Goal: Task Accomplishment & Management: Manage account settings

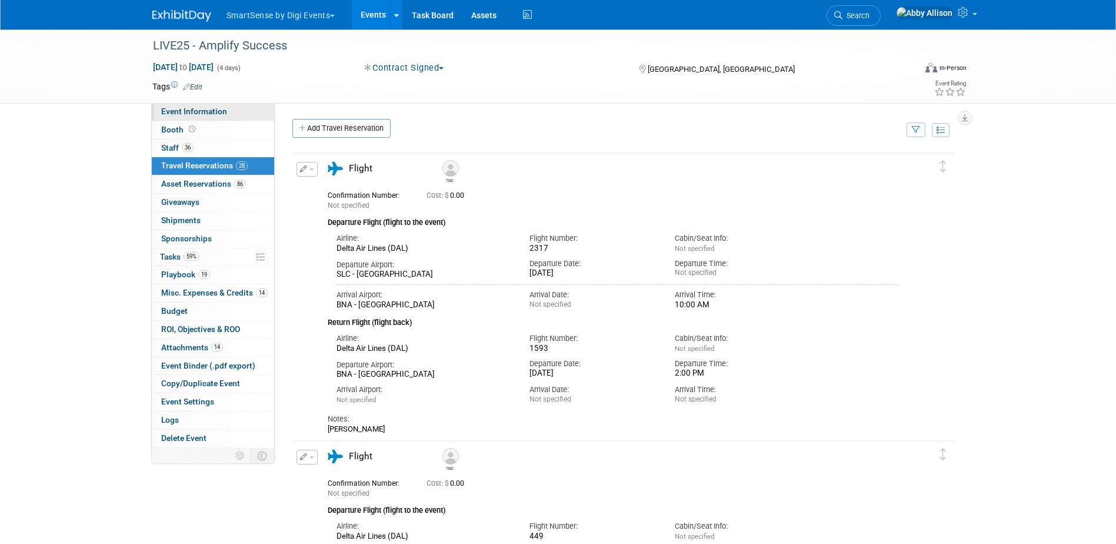
click at [168, 115] on span "Event Information" at bounding box center [194, 110] width 66 height 9
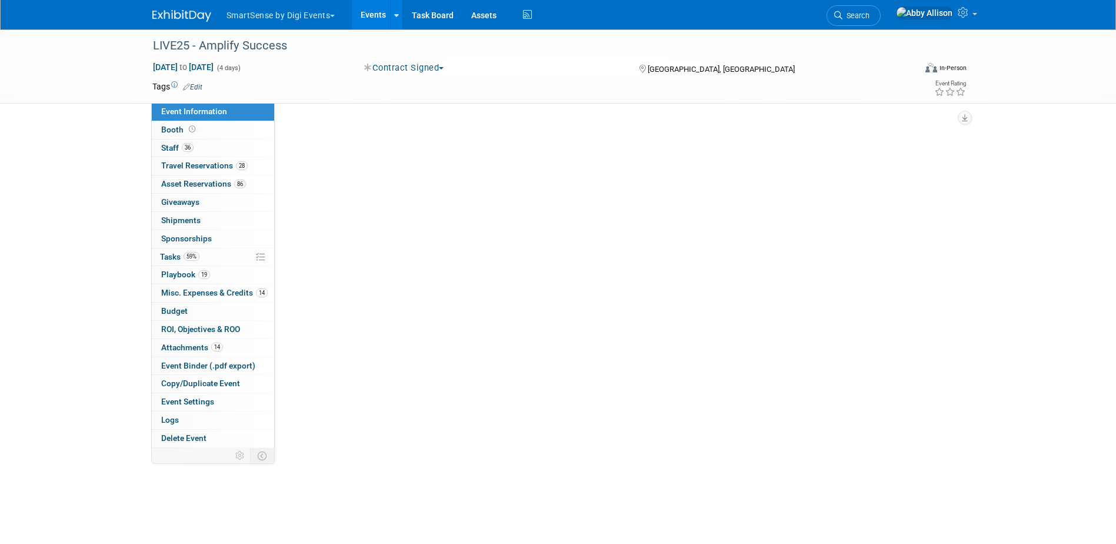
select select "All"
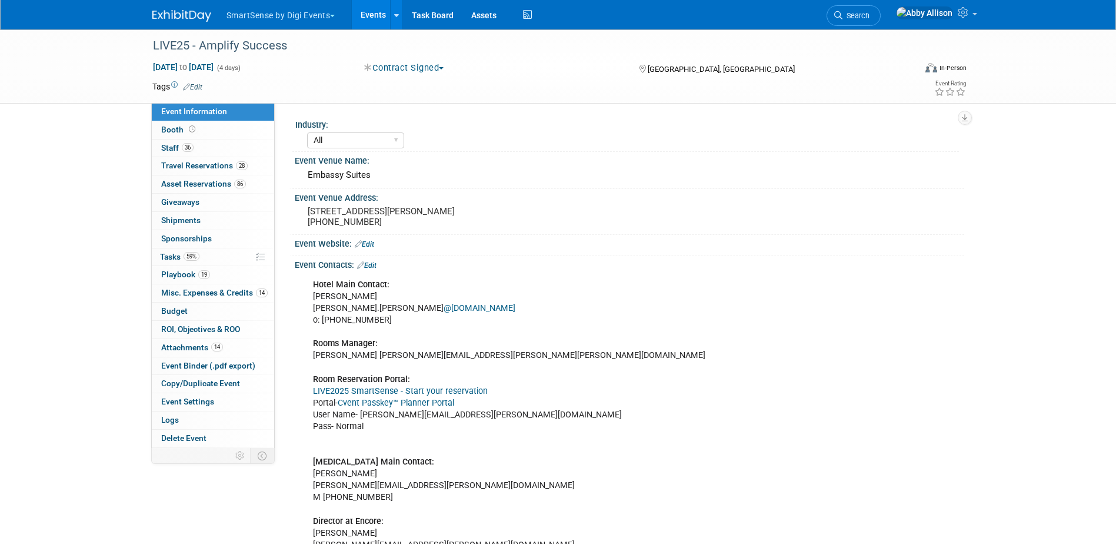
click at [371, 402] on link "Cvent Passkey™ Planner Portal" at bounding box center [396, 403] width 116 height 10
click at [373, 15] on link "Events" at bounding box center [373, 14] width 43 height 29
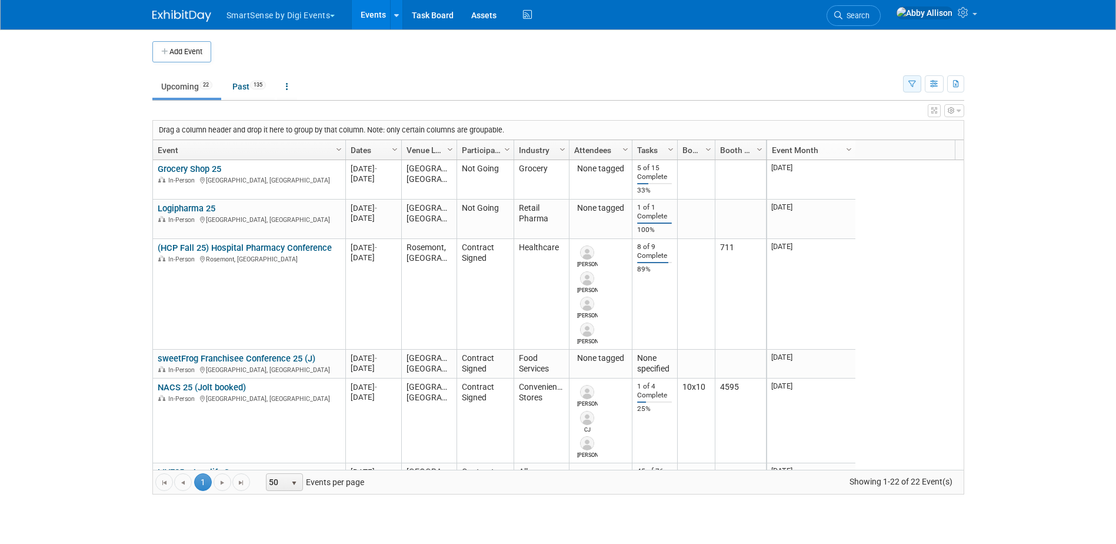
click at [911, 85] on icon "button" at bounding box center [912, 85] width 8 height 8
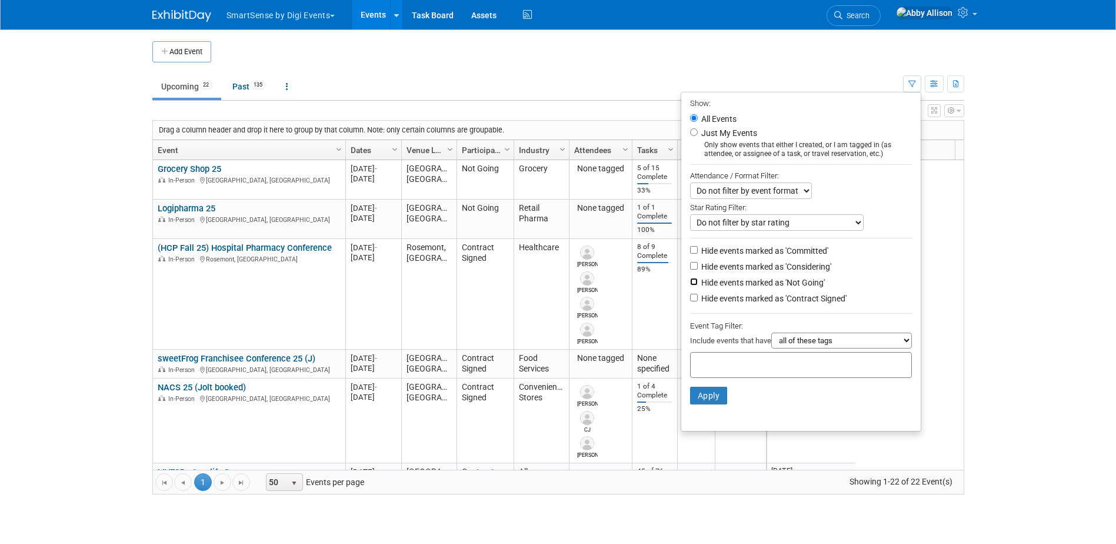
click at [691, 282] on input "Hide events marked as 'Not Going'" at bounding box center [694, 282] width 8 height 8
checkbox input "true"
click at [699, 402] on button "Apply" at bounding box center [709, 396] width 38 height 18
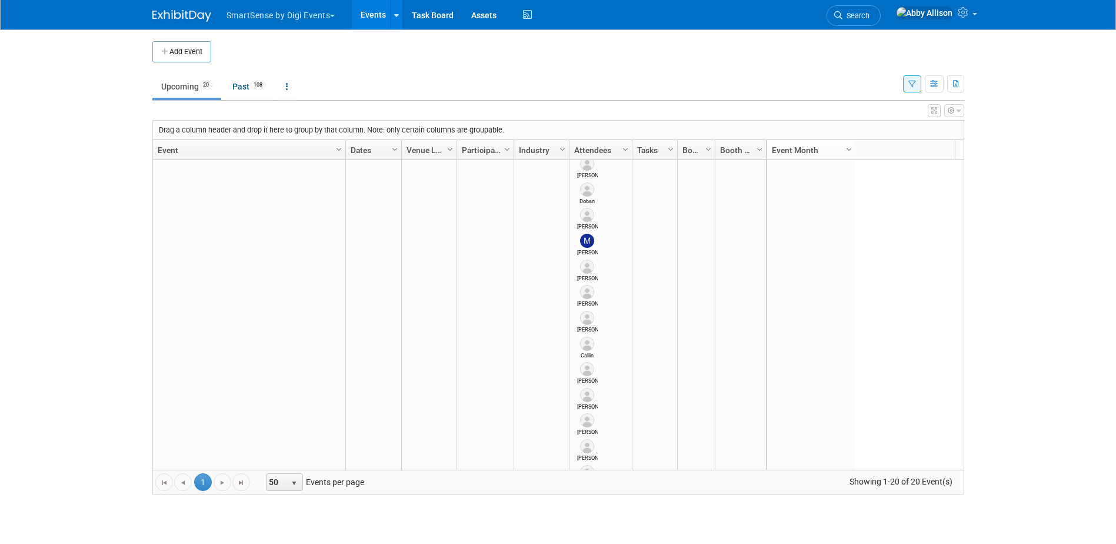
scroll to position [777, 0]
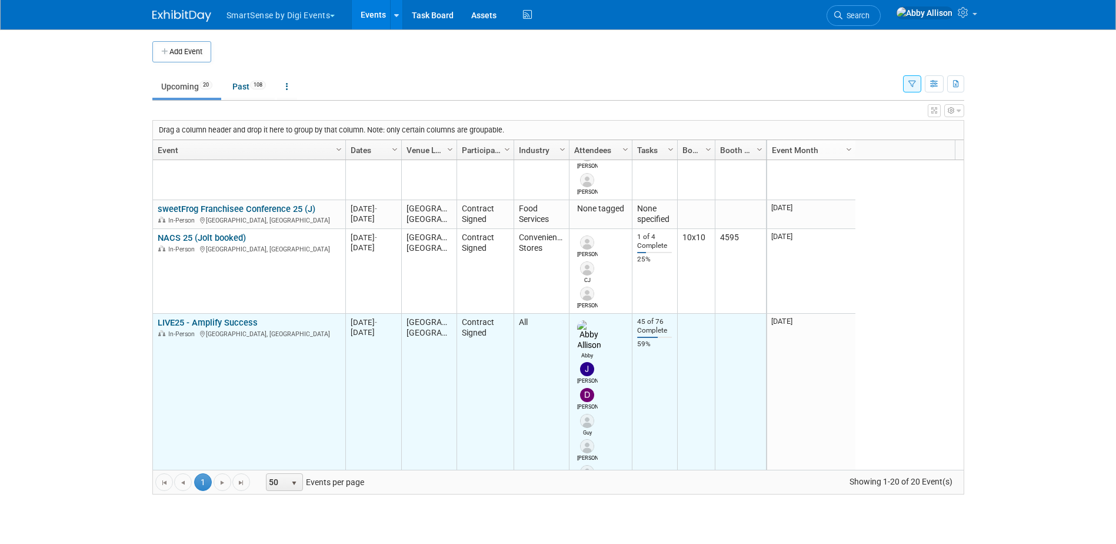
click at [209, 324] on link "LIVE25 - Amplify Success" at bounding box center [208, 322] width 100 height 11
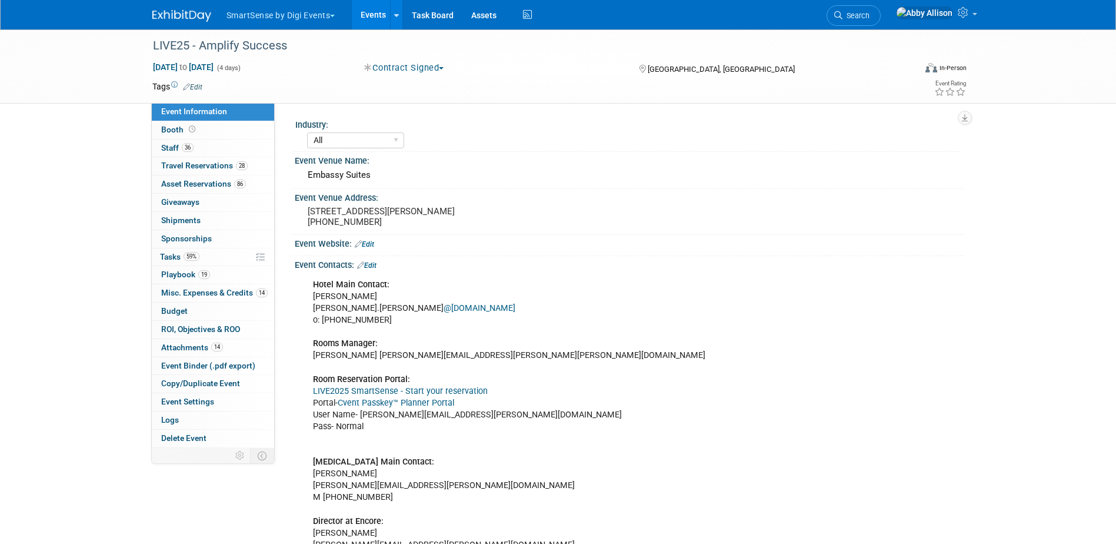
select select "All"
click at [167, 250] on link "59% Tasks 59%" at bounding box center [213, 257] width 122 height 18
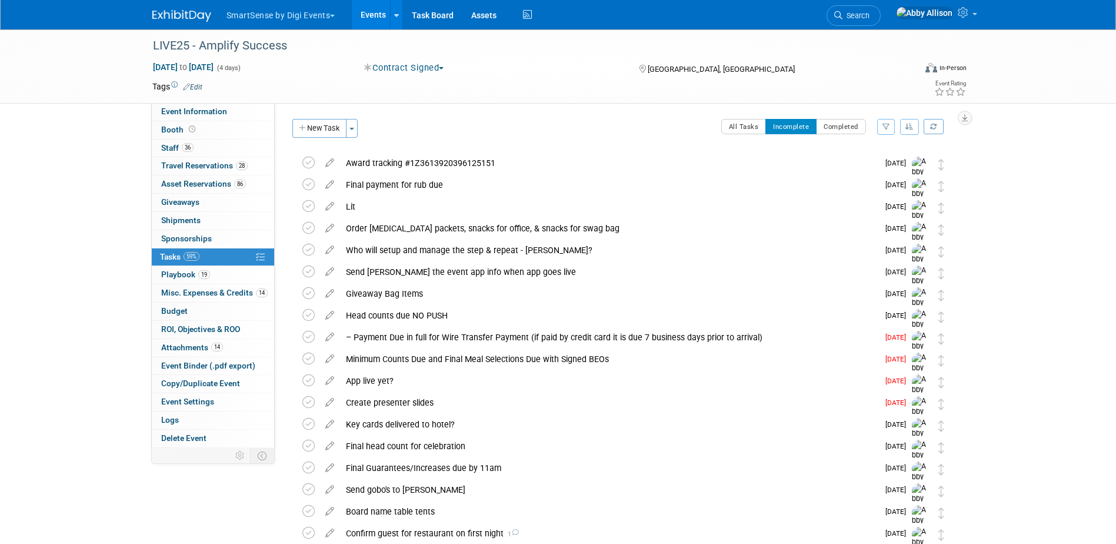
click at [908, 125] on icon "button" at bounding box center [909, 126] width 8 height 7
click at [874, 182] on link "By Due Date" at bounding box center [876, 180] width 84 height 16
